Goal: Task Accomplishment & Management: Complete application form

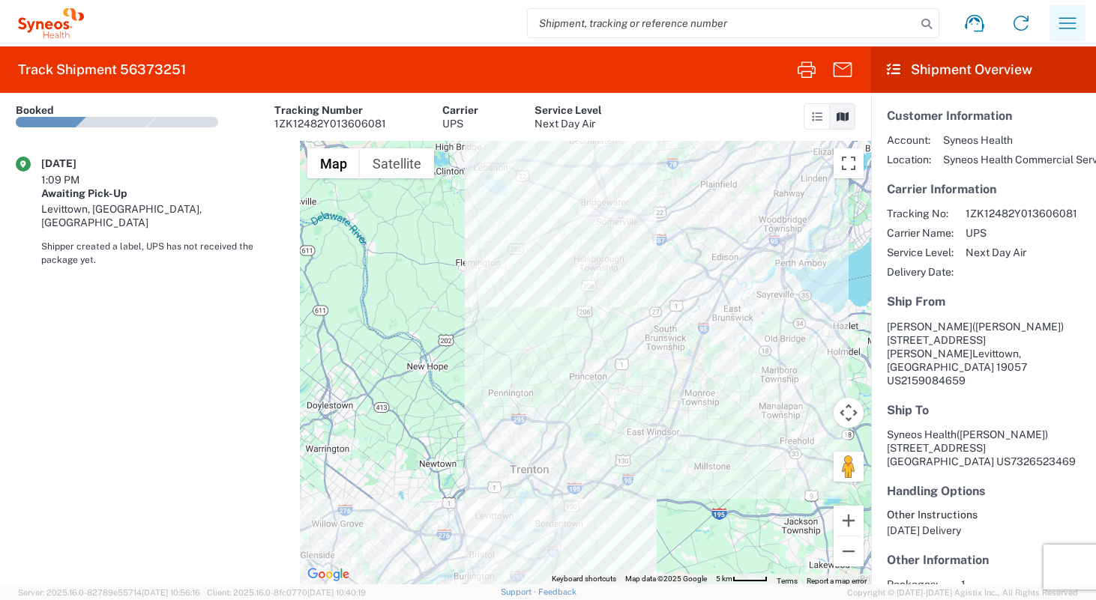
click at [1072, 24] on icon "button" at bounding box center [1067, 23] width 24 height 24
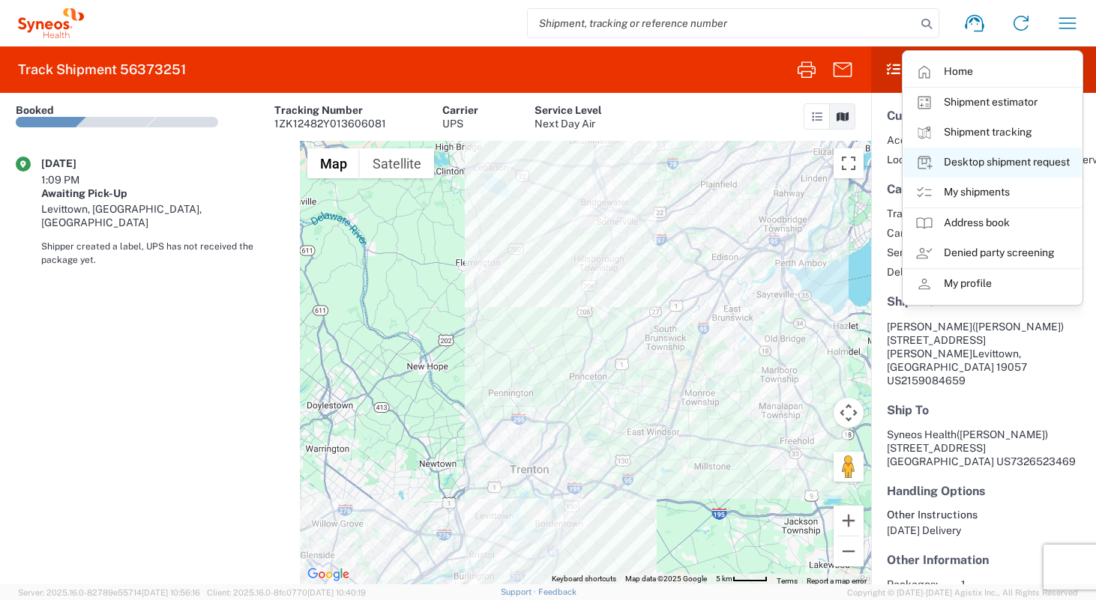
click at [993, 163] on link "Desktop shipment request" at bounding box center [992, 163] width 178 height 30
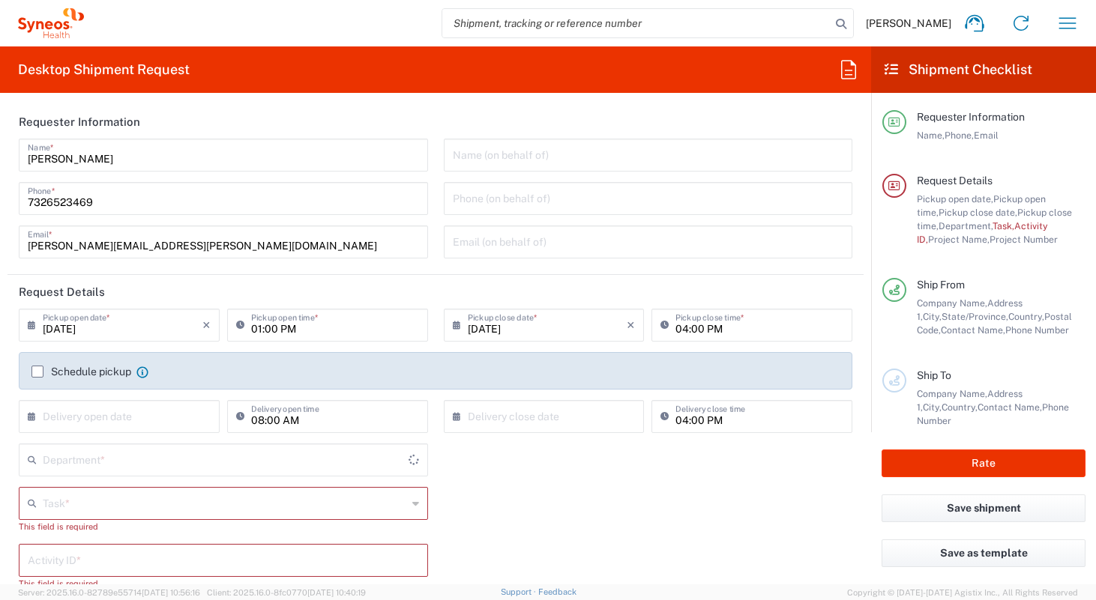
type input "New Jersey"
type input "United States"
type input "4510"
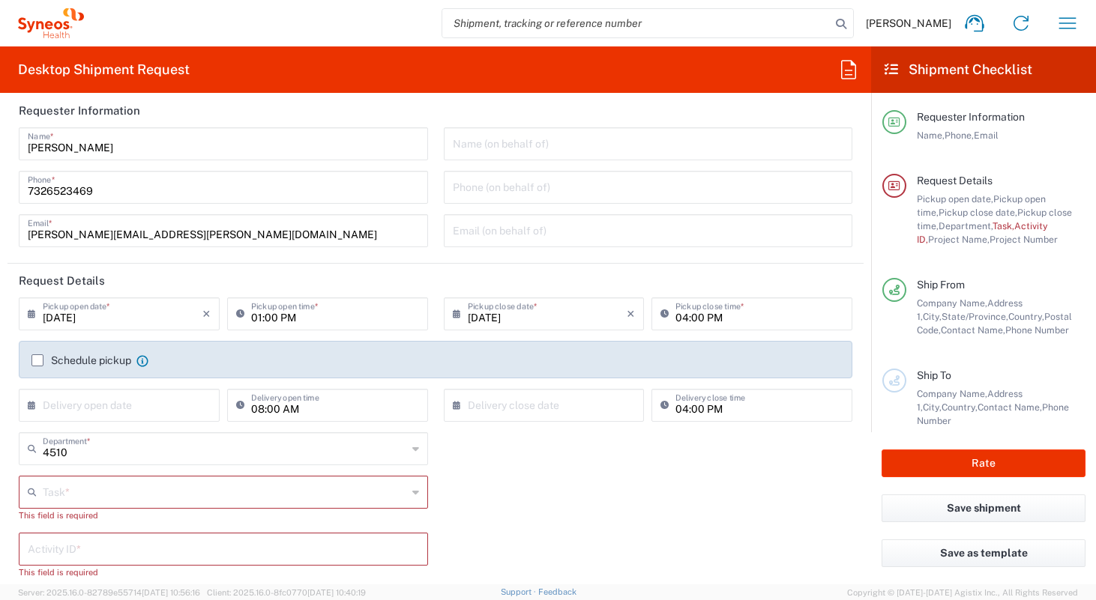
scroll to position [25, 0]
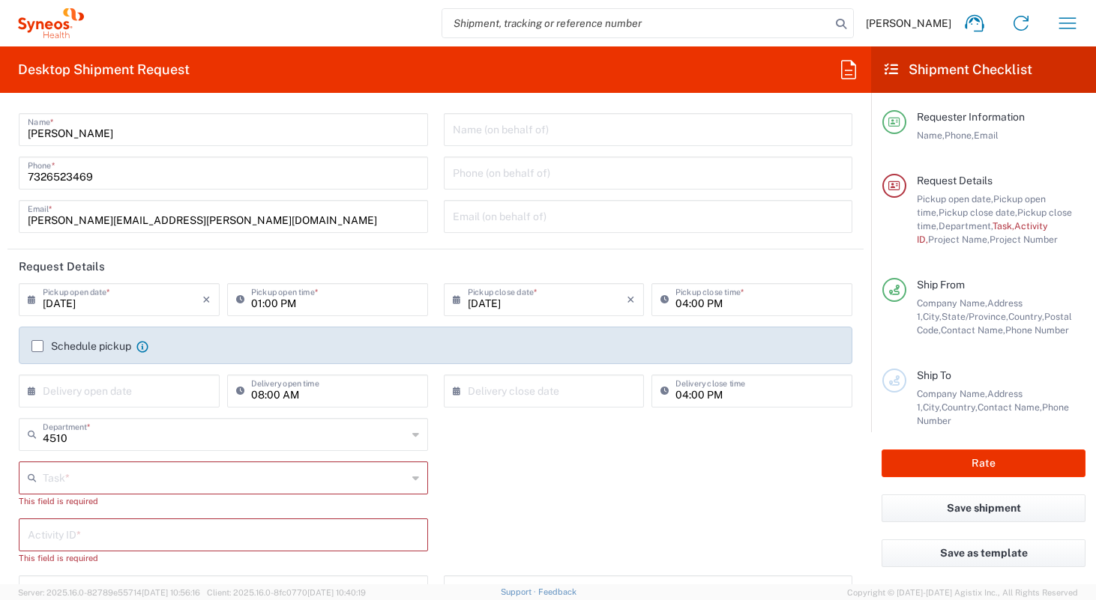
type input "Syneos Health Commercial Servi- [GEOGRAPHIC_DATA] [GEOGRAPHIC_DATA]"
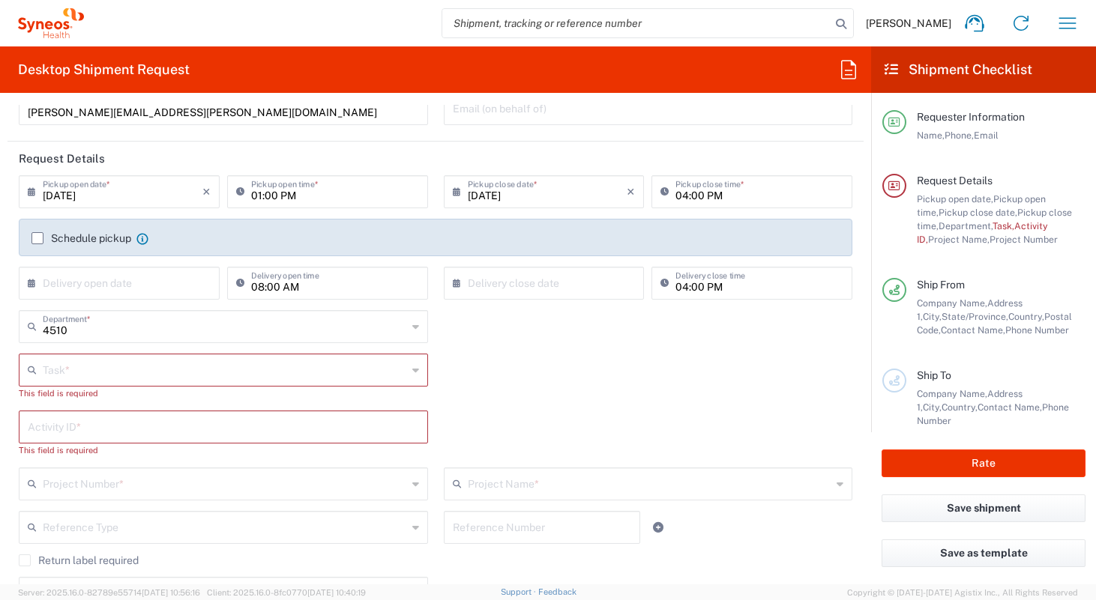
scroll to position [136, 0]
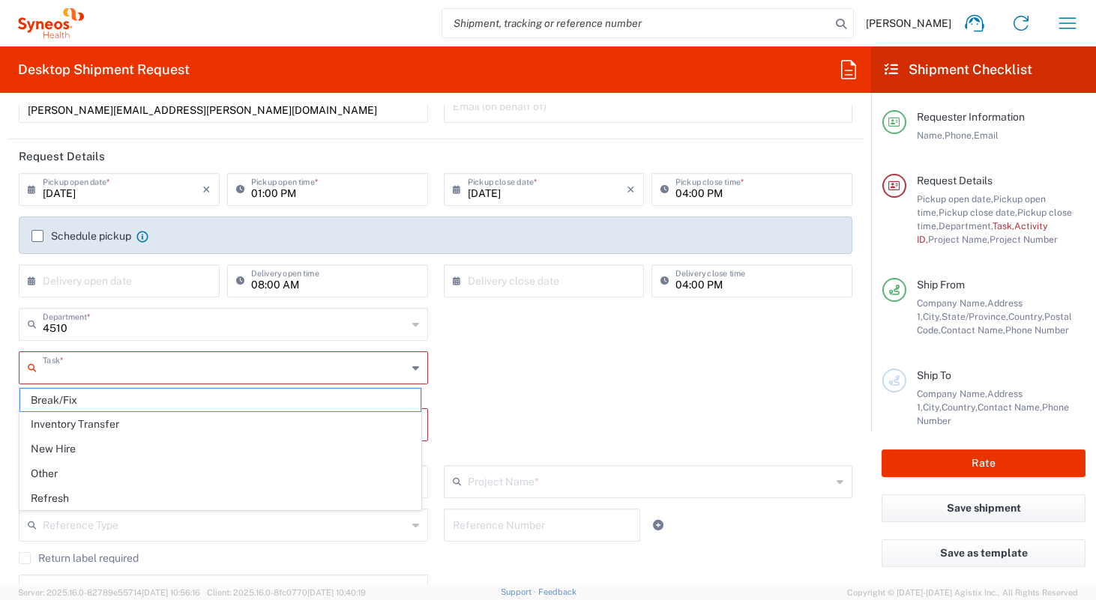
click at [160, 368] on input "text" at bounding box center [225, 367] width 364 height 26
click at [119, 471] on span "Other" at bounding box center [220, 473] width 400 height 23
type input "Other"
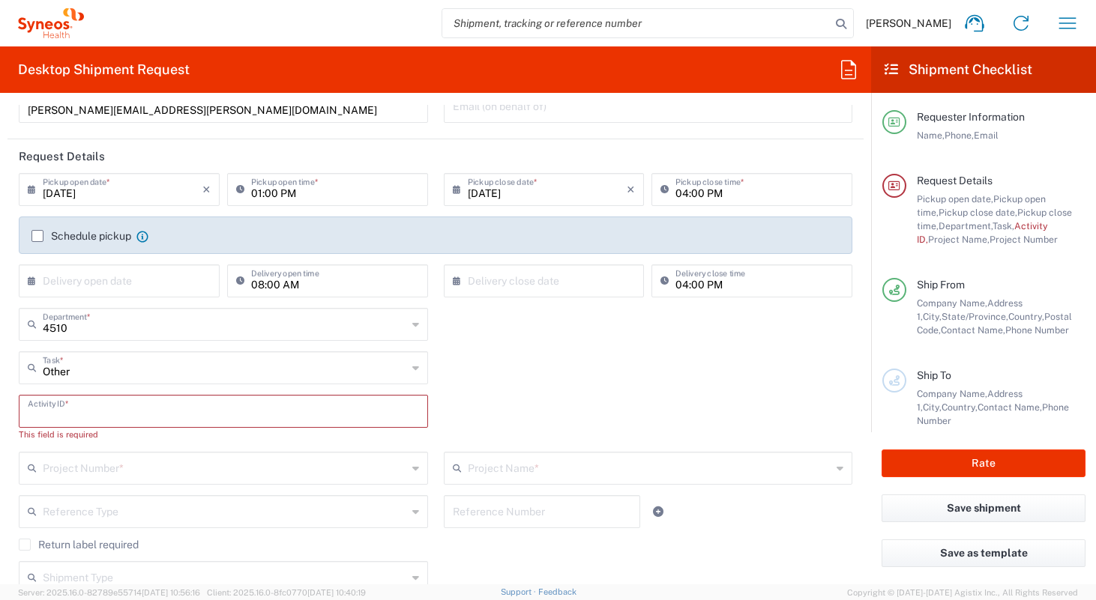
click at [124, 418] on input "text" at bounding box center [223, 410] width 391 height 26
